Goal: Navigation & Orientation: Go to known website

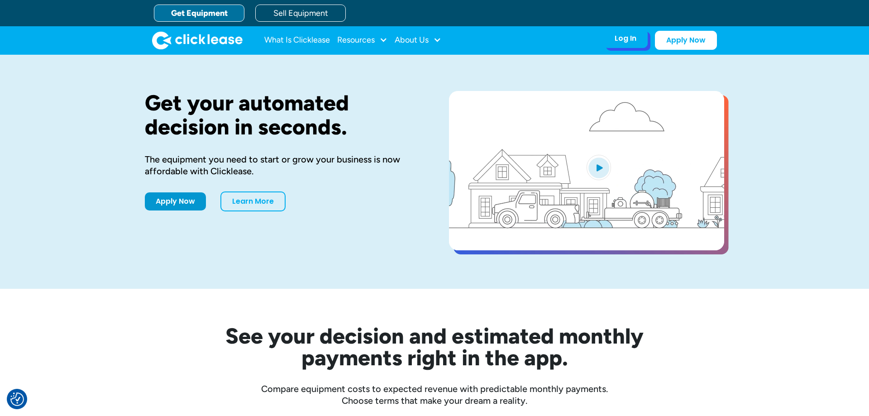
click at [618, 43] on div "Log In" at bounding box center [626, 38] width 22 height 9
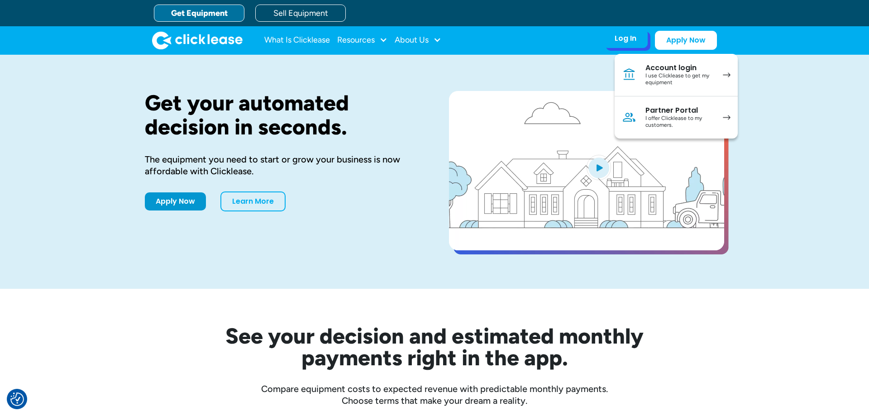
click at [650, 72] on div "Account login" at bounding box center [679, 67] width 68 height 9
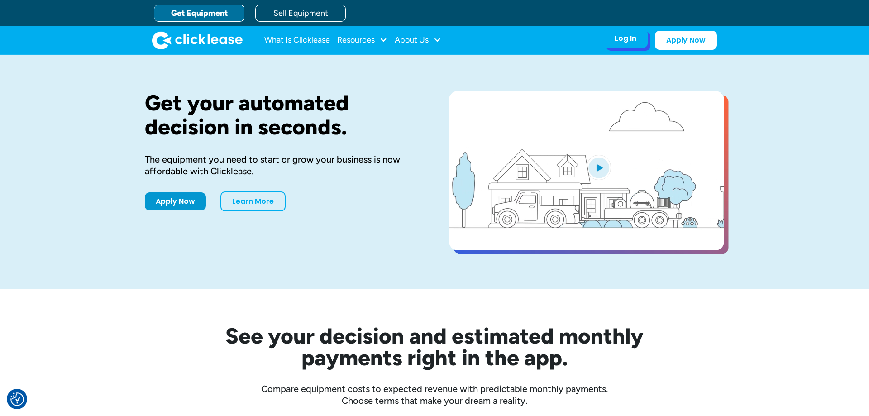
click at [626, 44] on div "Log In Account login I use Clicklease to get my equipment Partner Portal I offe…" at bounding box center [625, 38] width 44 height 19
